Goal: Information Seeking & Learning: Learn about a topic

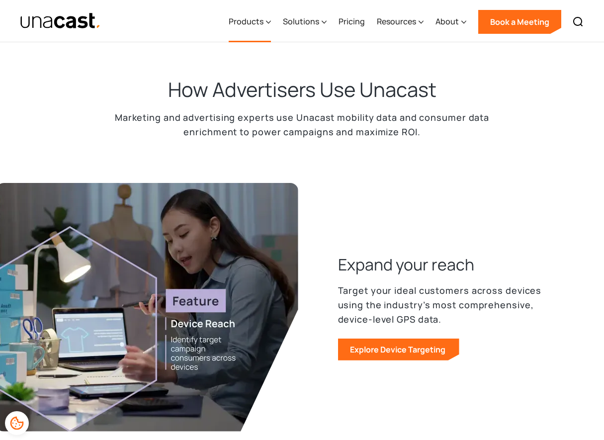
click at [262, 20] on div "Products" at bounding box center [246, 21] width 35 height 12
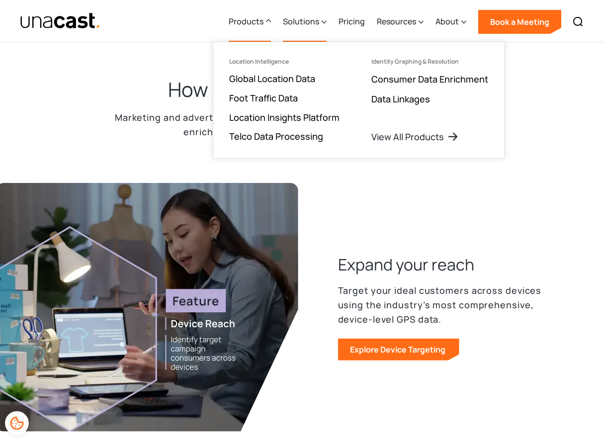
click at [298, 18] on div "Solutions" at bounding box center [301, 21] width 36 height 12
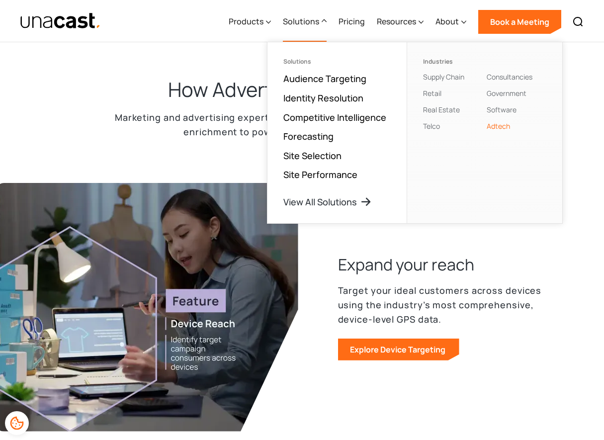
click at [213, 77] on h2 "How Advertisers Use Unacast" at bounding box center [302, 90] width 269 height 26
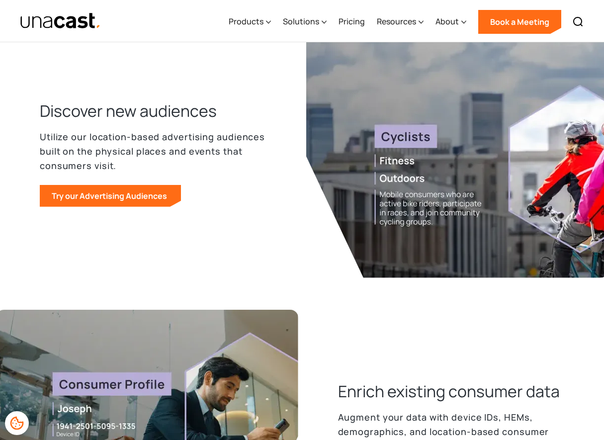
scroll to position [1306, 0]
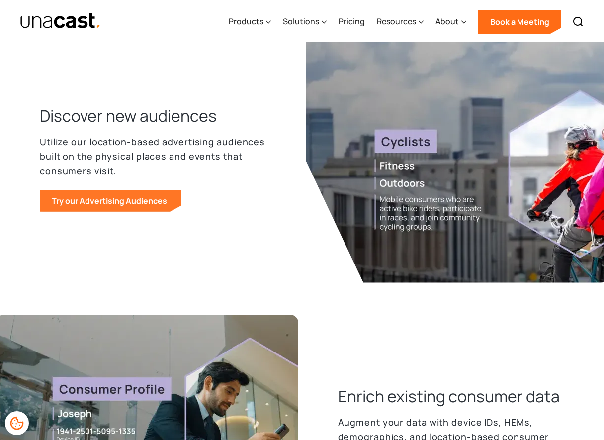
click at [146, 197] on link "Try our Advertising Audiences" at bounding box center [110, 201] width 141 height 22
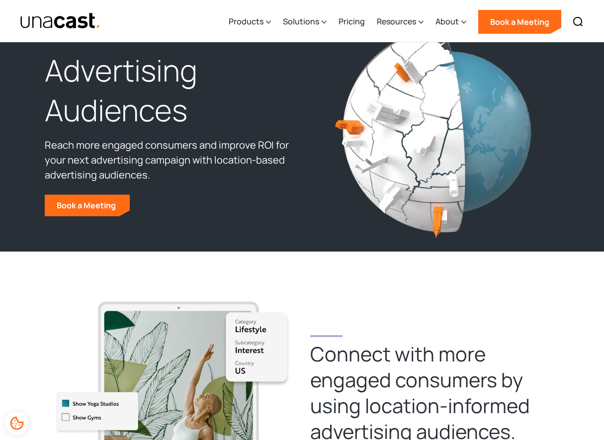
scroll to position [27, 0]
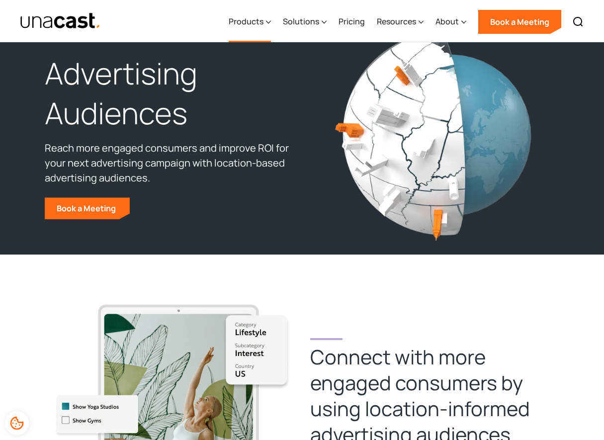
click at [248, 24] on div "Products" at bounding box center [246, 21] width 35 height 12
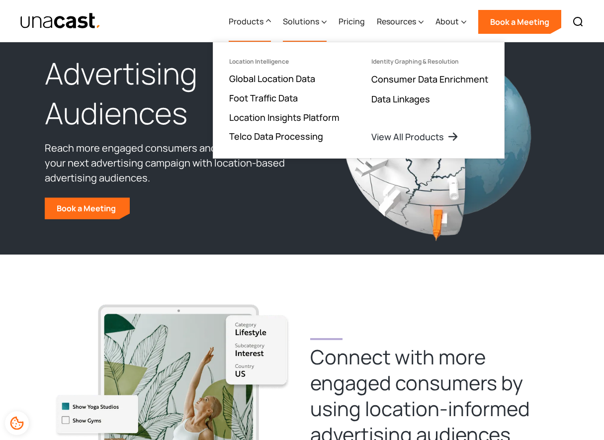
click at [303, 19] on div "Solutions" at bounding box center [301, 21] width 36 height 12
